Goal: Information Seeking & Learning: Learn about a topic

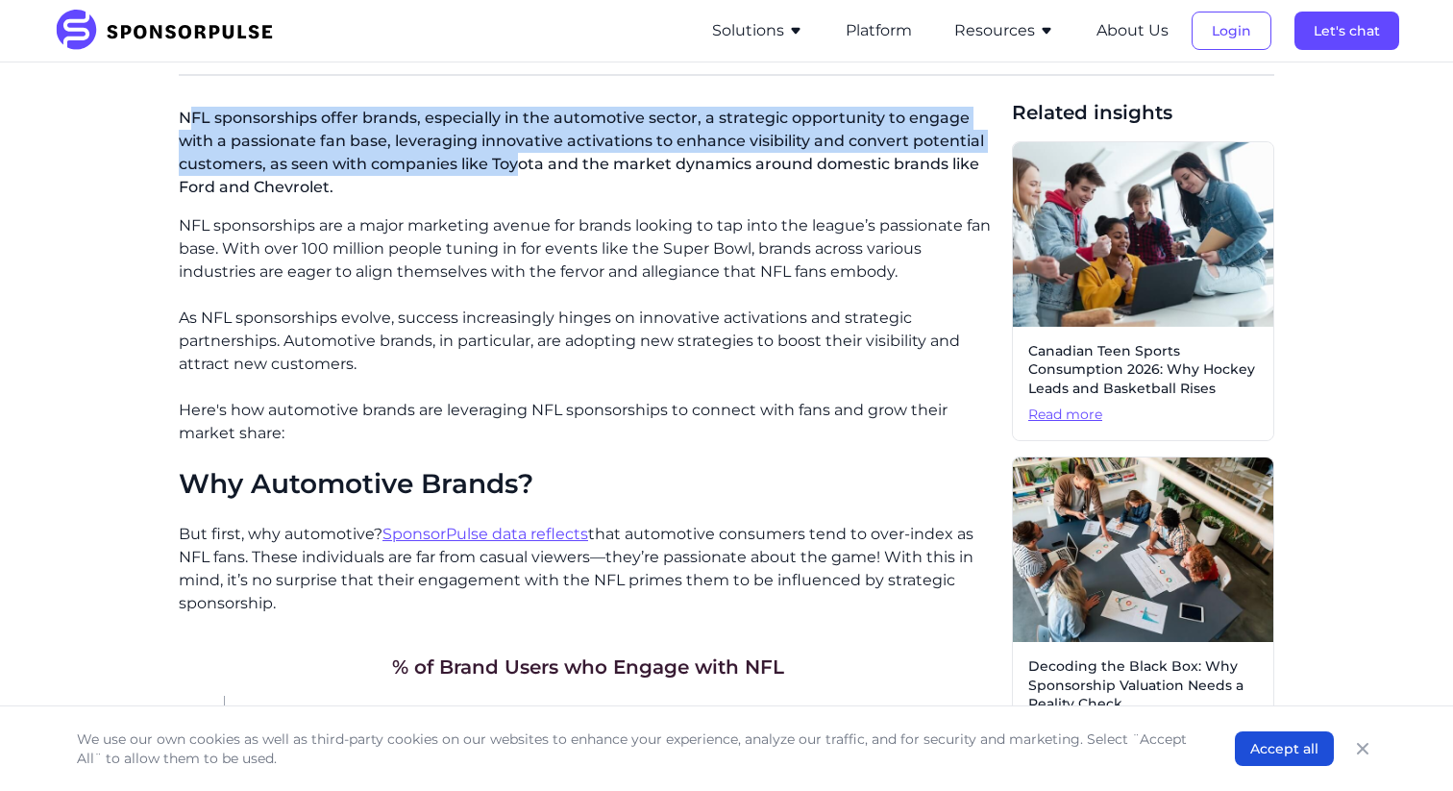
drag, startPoint x: 516, startPoint y: 171, endPoint x: 186, endPoint y: 127, distance: 333.6
click at [186, 127] on p "NFL sponsorships offer brands, especially in the automotive sector, a strategic…" at bounding box center [588, 156] width 818 height 115
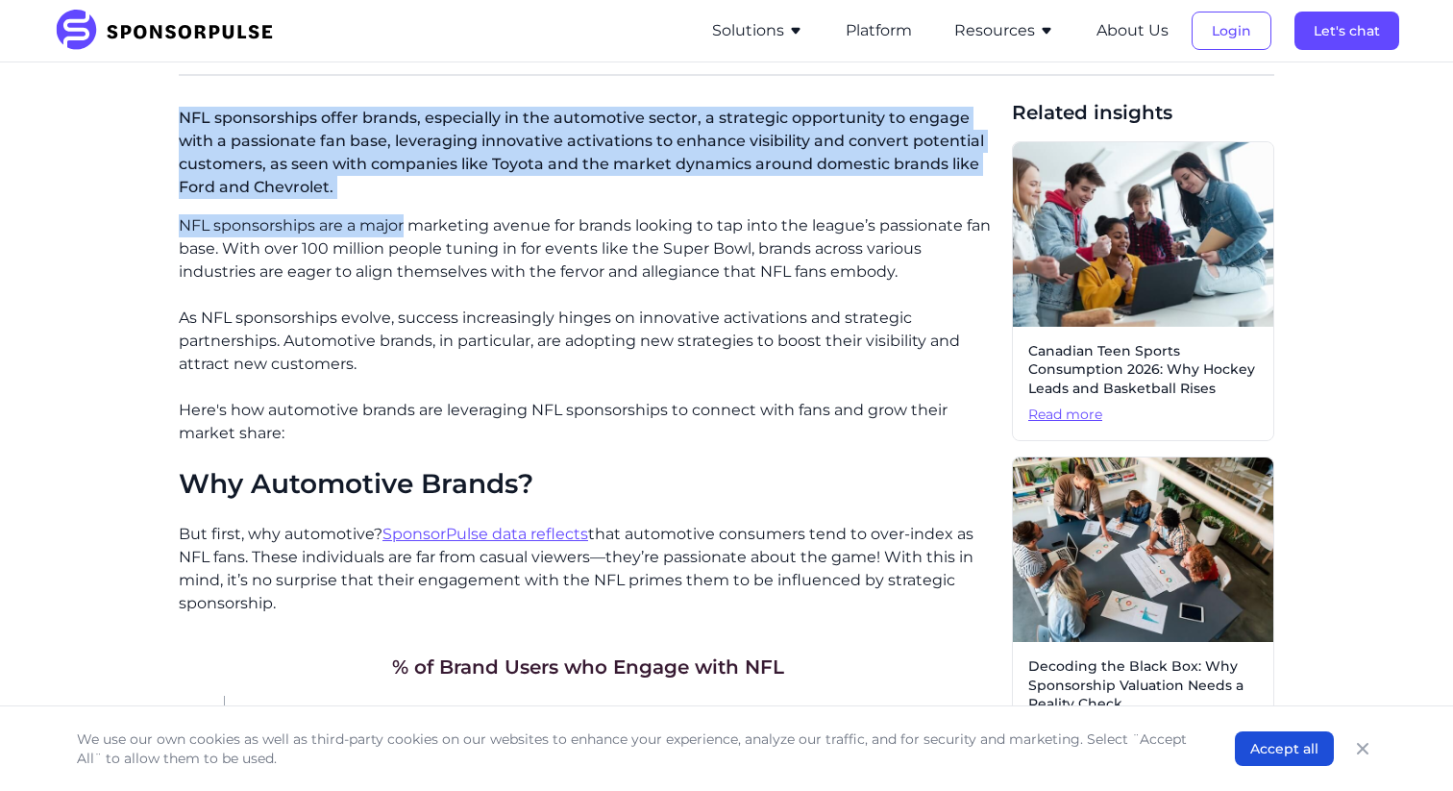
drag, startPoint x: 186, startPoint y: 127, endPoint x: 363, endPoint y: 233, distance: 206.9
click at [339, 206] on p "NFL sponsorships offer brands, especially in the automotive sector, a strategic…" at bounding box center [588, 156] width 818 height 115
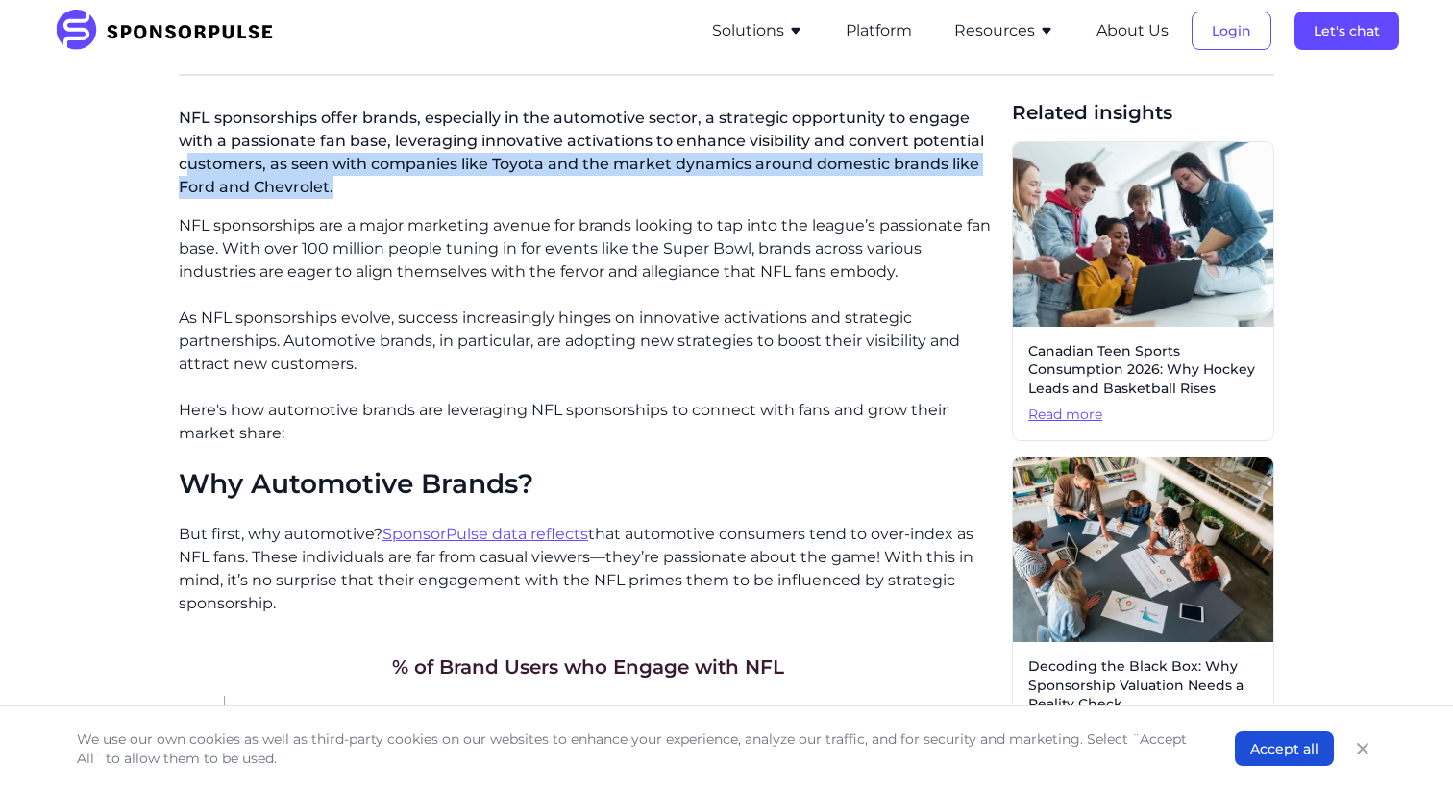
drag, startPoint x: 339, startPoint y: 196, endPoint x: 172, endPoint y: 131, distance: 179.6
click at [188, 155] on p "NFL sponsorships offer brands, especially in the automotive sector, a strategic…" at bounding box center [588, 156] width 818 height 115
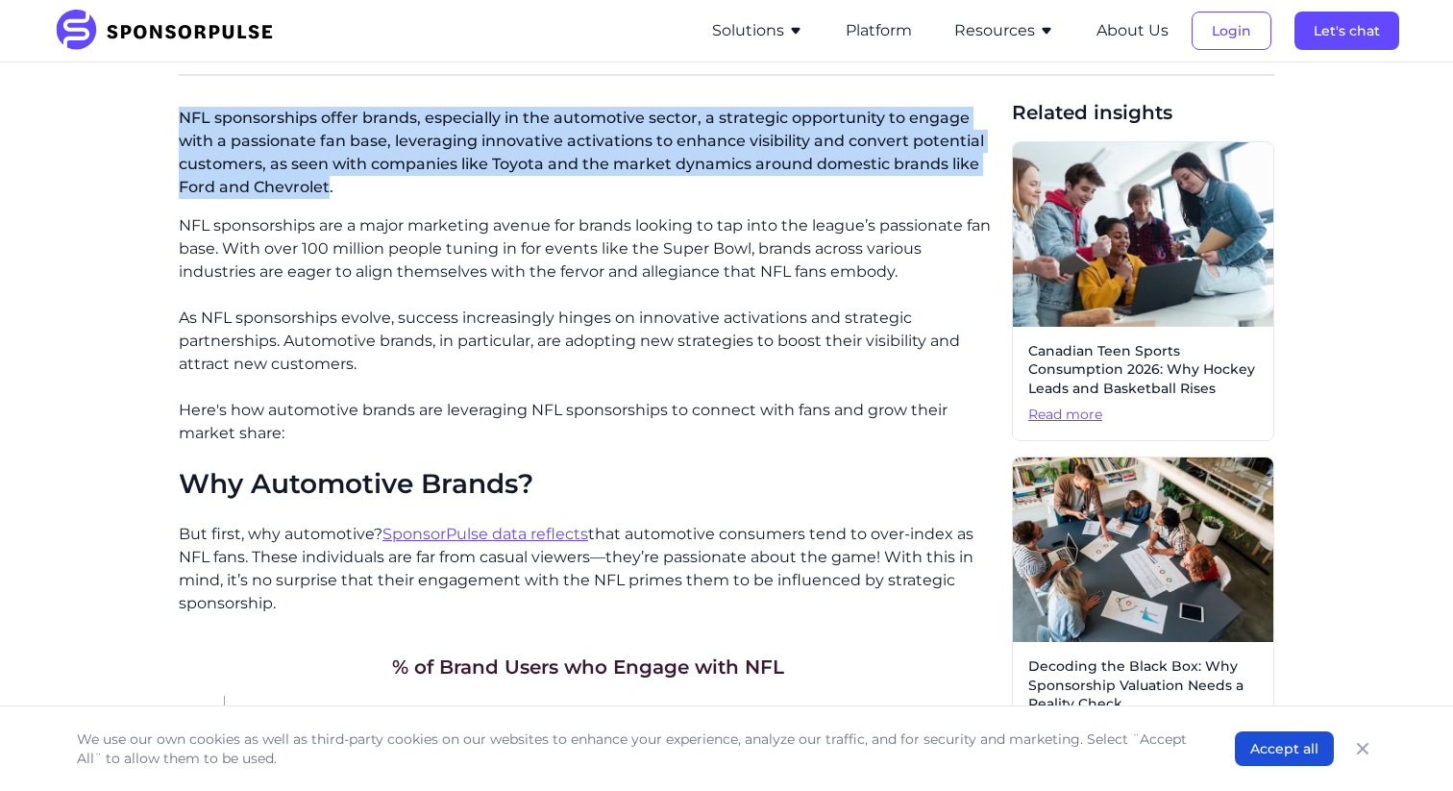
drag, startPoint x: 162, startPoint y: 114, endPoint x: 295, endPoint y: 183, distance: 149.2
click at [295, 183] on p "NFL sponsorships offer brands, especially in the automotive sector, a strategic…" at bounding box center [588, 156] width 818 height 115
drag, startPoint x: 295, startPoint y: 183, endPoint x: 185, endPoint y: 117, distance: 128.4
click at [185, 117] on p "NFL sponsorships offer brands, especially in the automotive sector, a strategic…" at bounding box center [588, 156] width 818 height 115
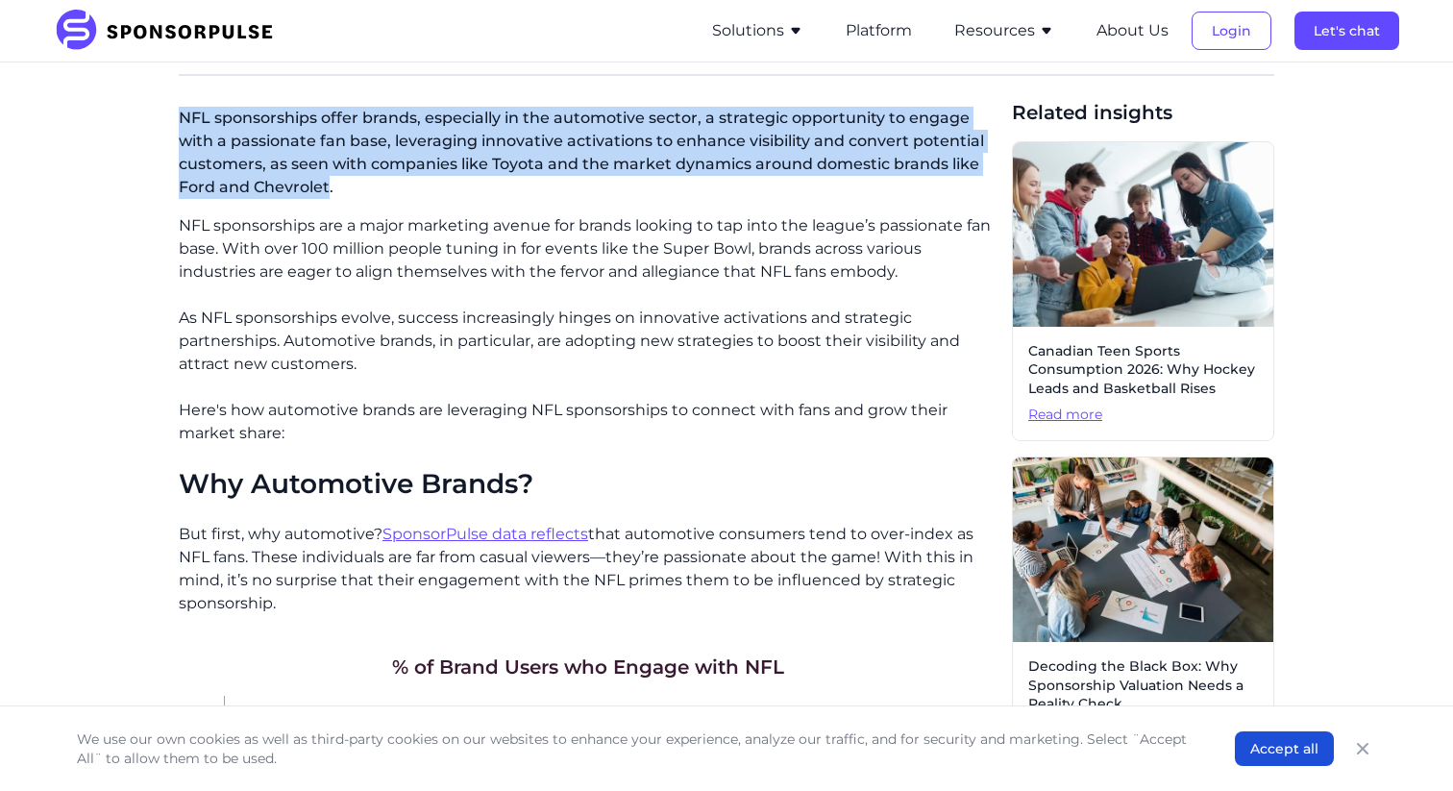
click at [185, 117] on p "NFL sponsorships offer brands, especially in the automotive sector, a strategic…" at bounding box center [588, 156] width 818 height 115
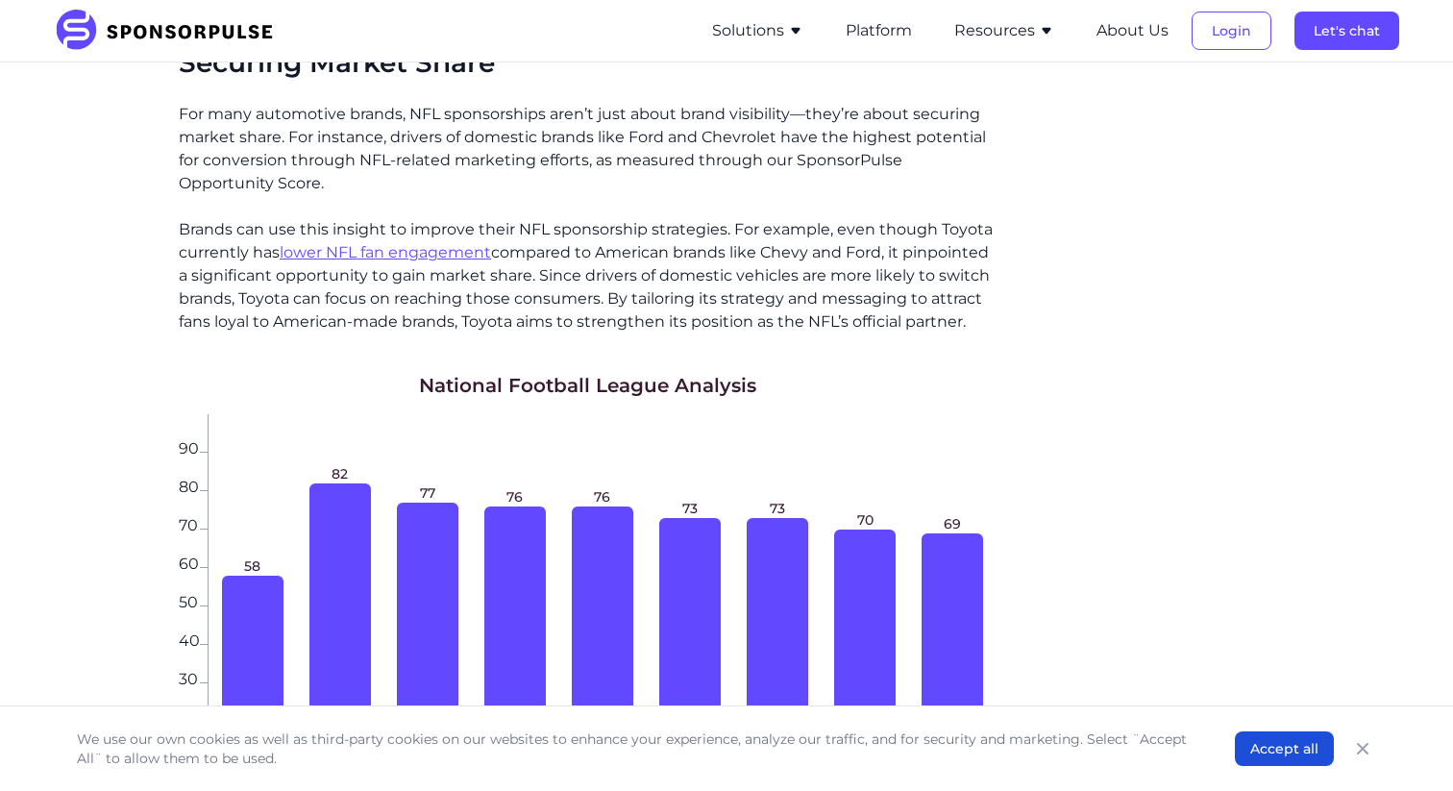
scroll to position [2309, 0]
